Goal: Task Accomplishment & Management: Manage account settings

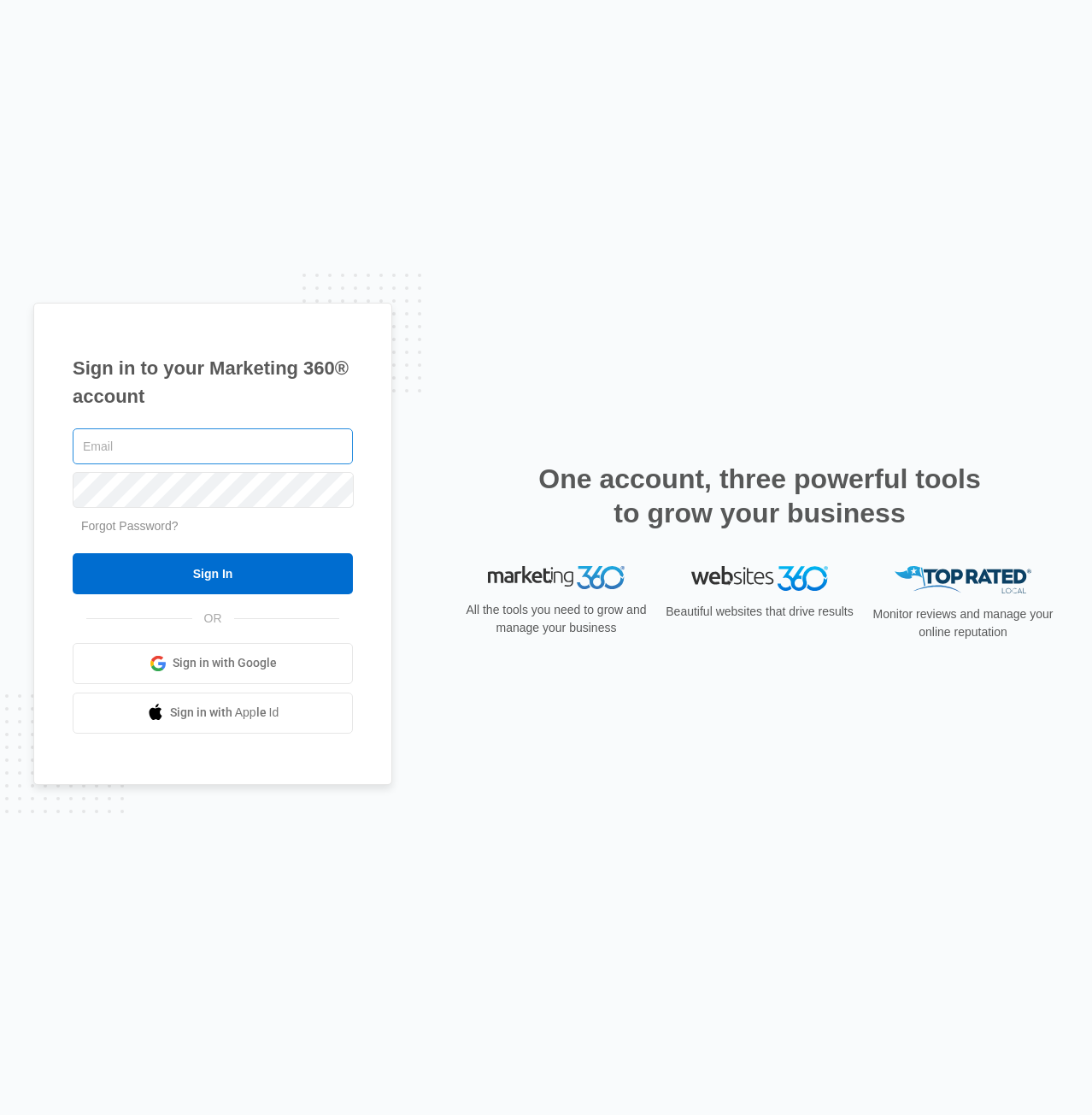
click at [243, 429] on input "text" at bounding box center [212, 447] width 280 height 36
type input "[EMAIL_ADDRESS][PERSON_NAME][DOMAIN_NAME]"
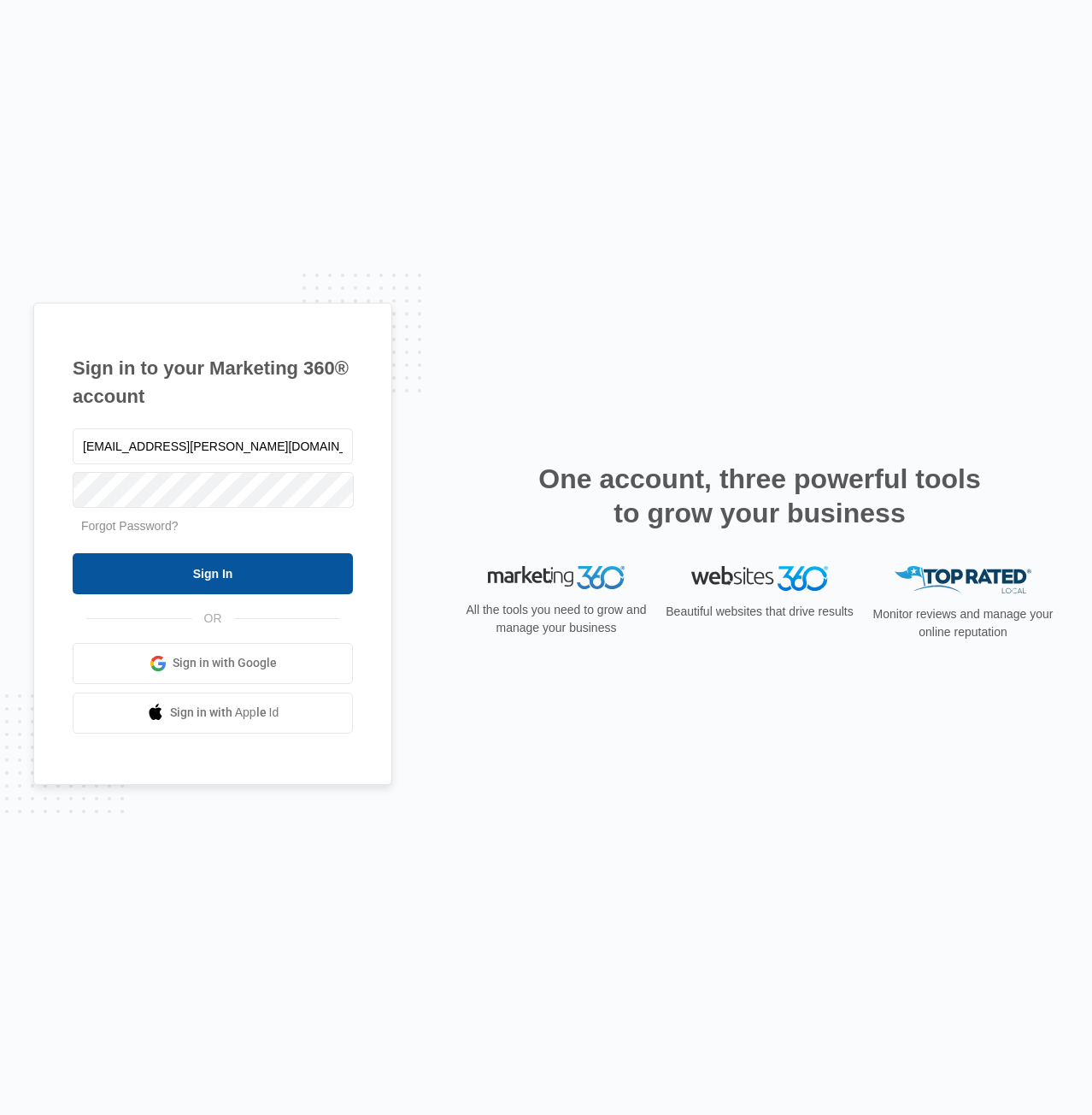
click at [349, 566] on input "Sign In" at bounding box center [212, 573] width 280 height 41
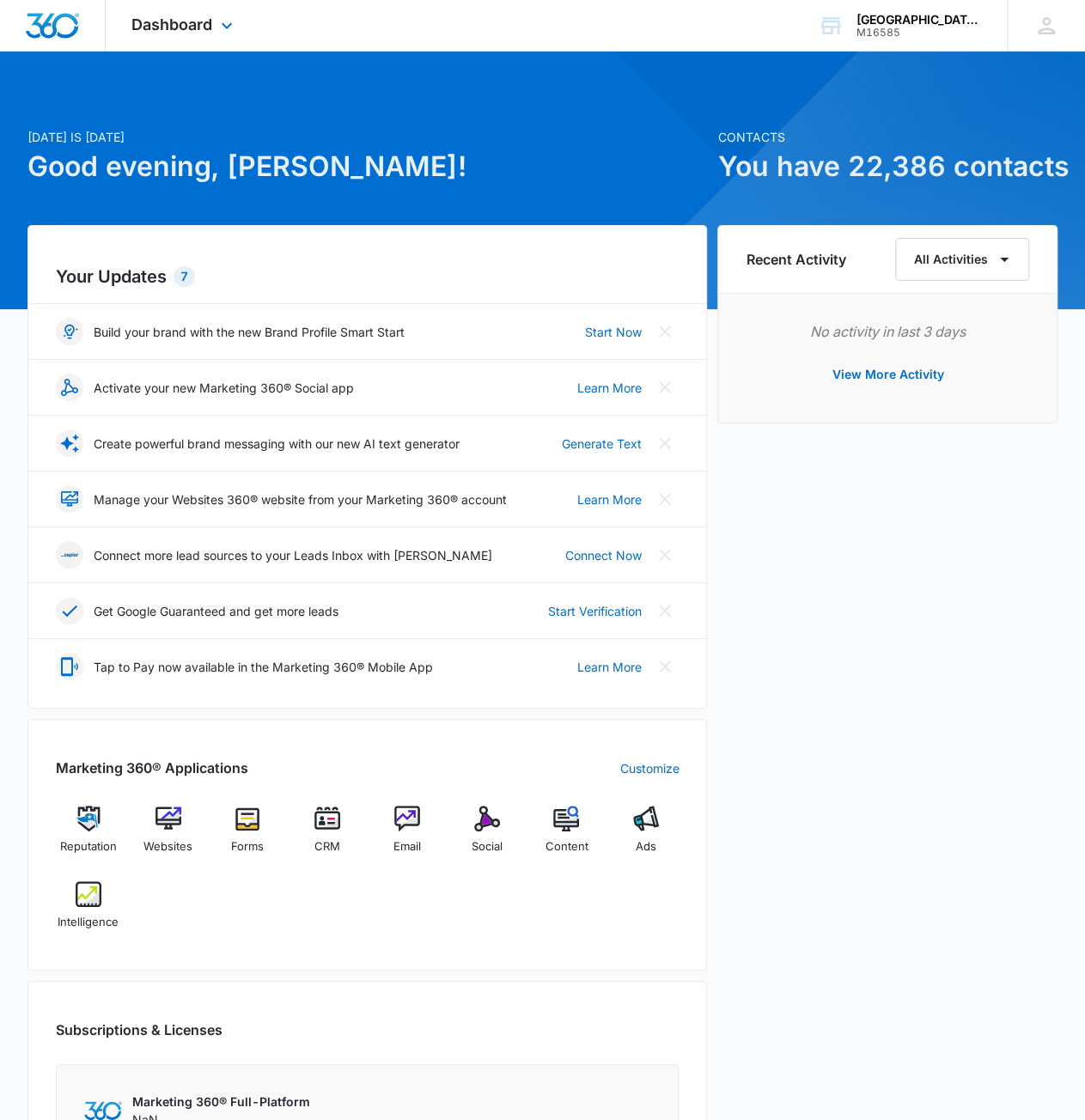
click at [208, 36] on div "Dashboard Apps Reputation Websites Forms CRM Email Social Content Ads Intellige…" at bounding box center [184, 25] width 157 height 51
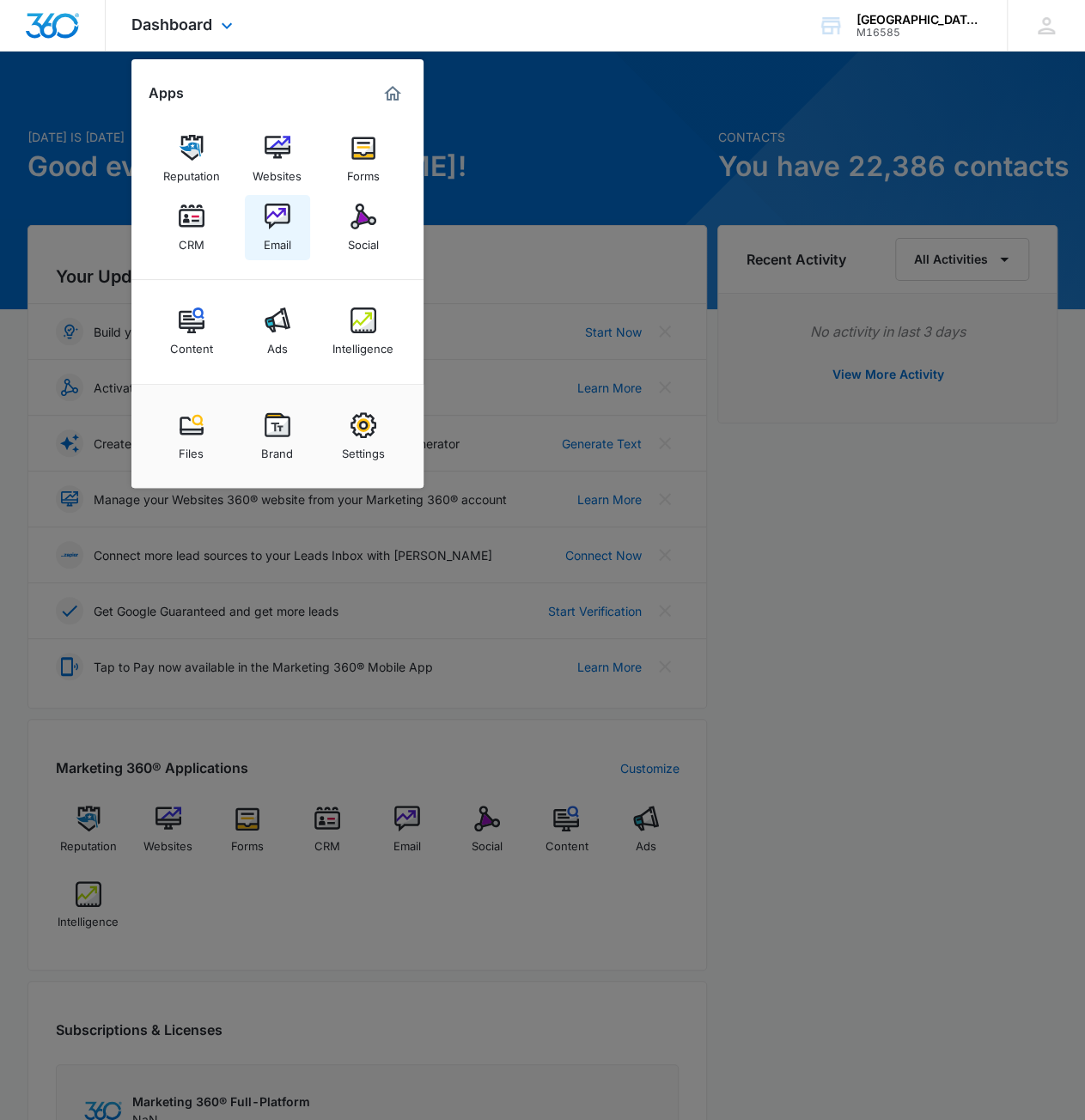
click at [296, 216] on link "Email" at bounding box center [277, 227] width 65 height 65
